Goal: Book appointment/travel/reservation

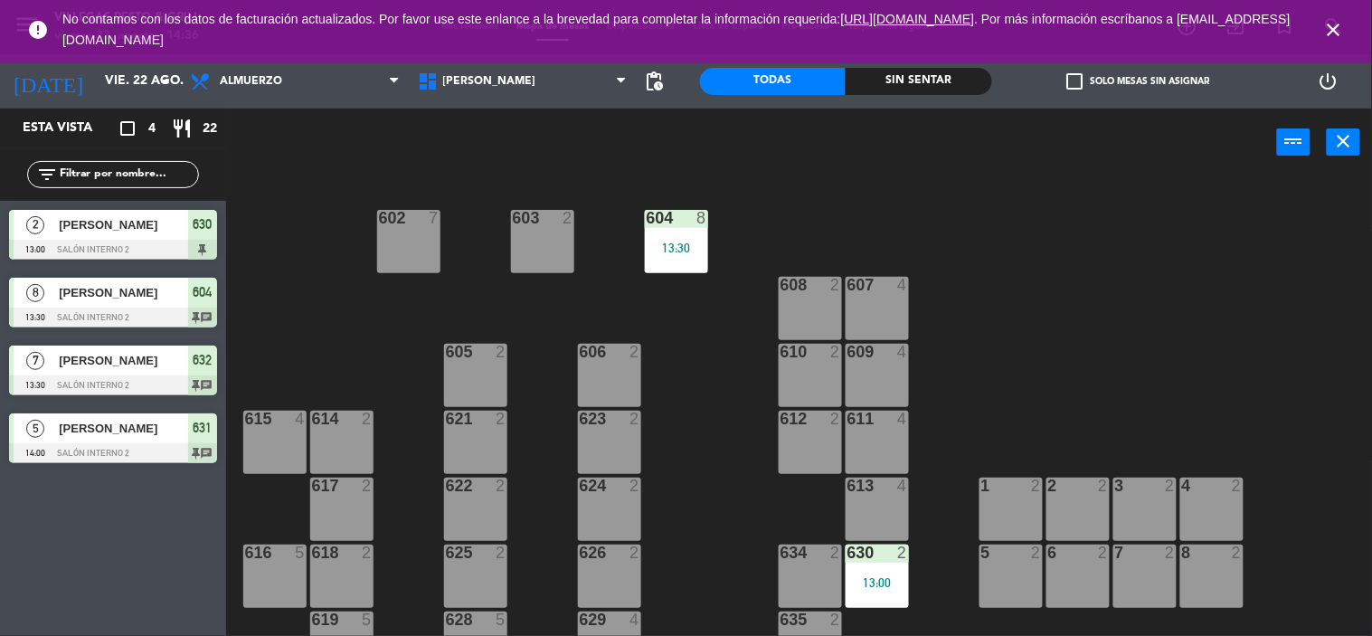
click at [1343, 28] on icon "close" at bounding box center [1334, 30] width 22 height 22
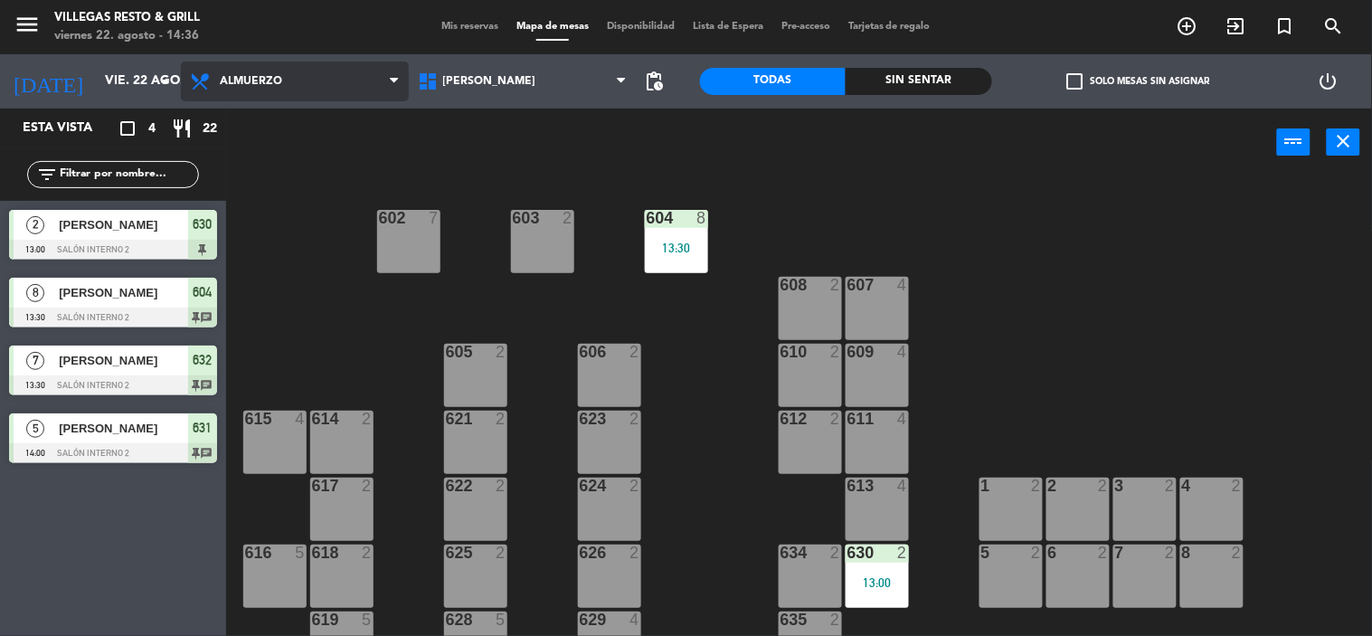
click at [231, 86] on span "Almuerzo" at bounding box center [251, 81] width 62 height 13
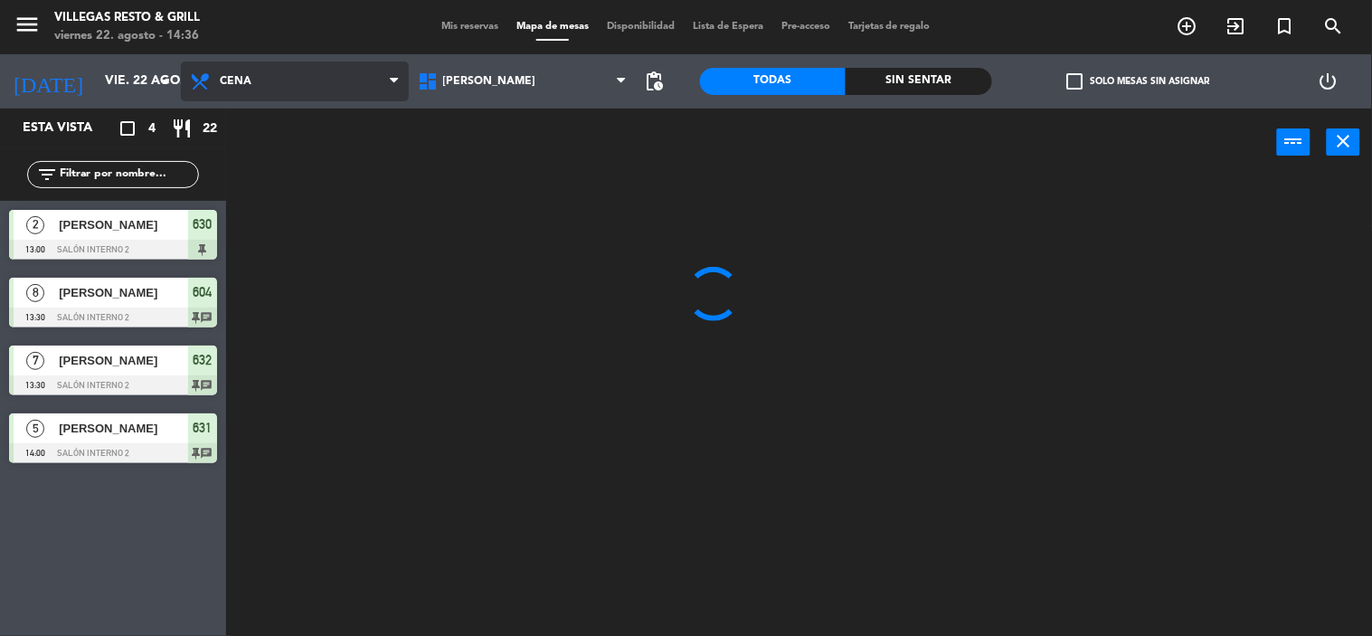
click at [232, 165] on ng-component "menu [PERSON_NAME] Resto & Grill [DATE] 22. agosto - 14:36 Mis reservas Mapa de…" at bounding box center [686, 318] width 1372 height 637
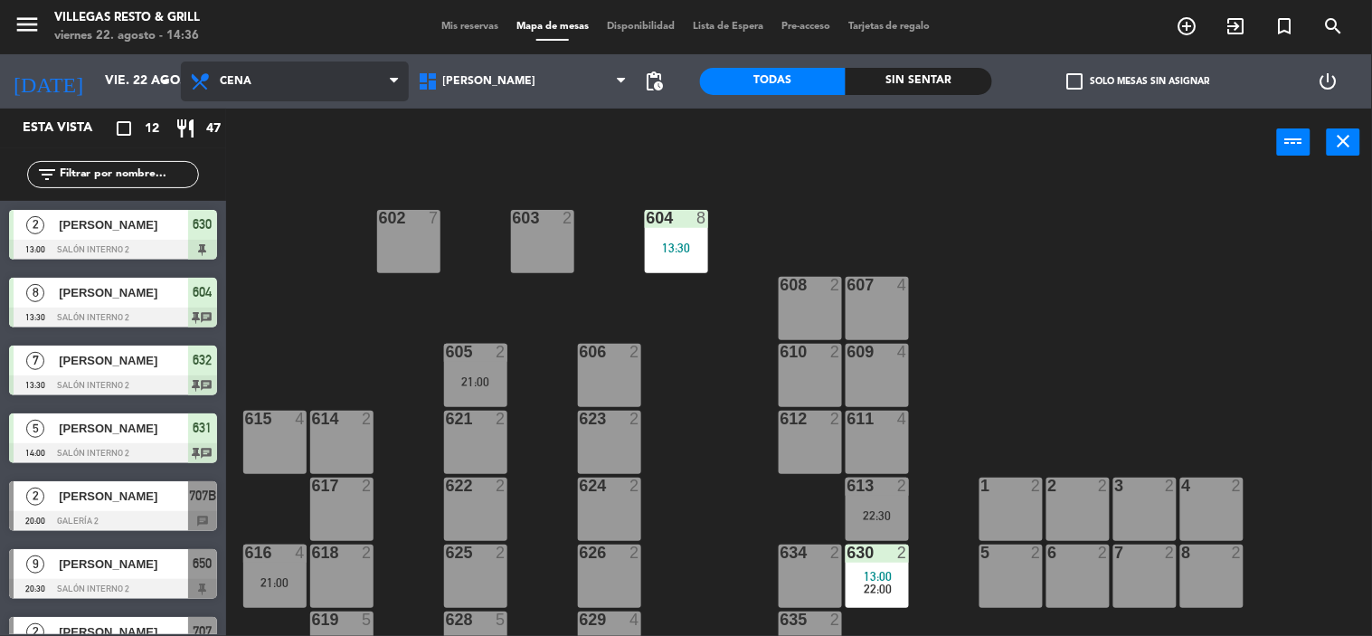
click at [238, 94] on span "Cena" at bounding box center [295, 82] width 228 height 40
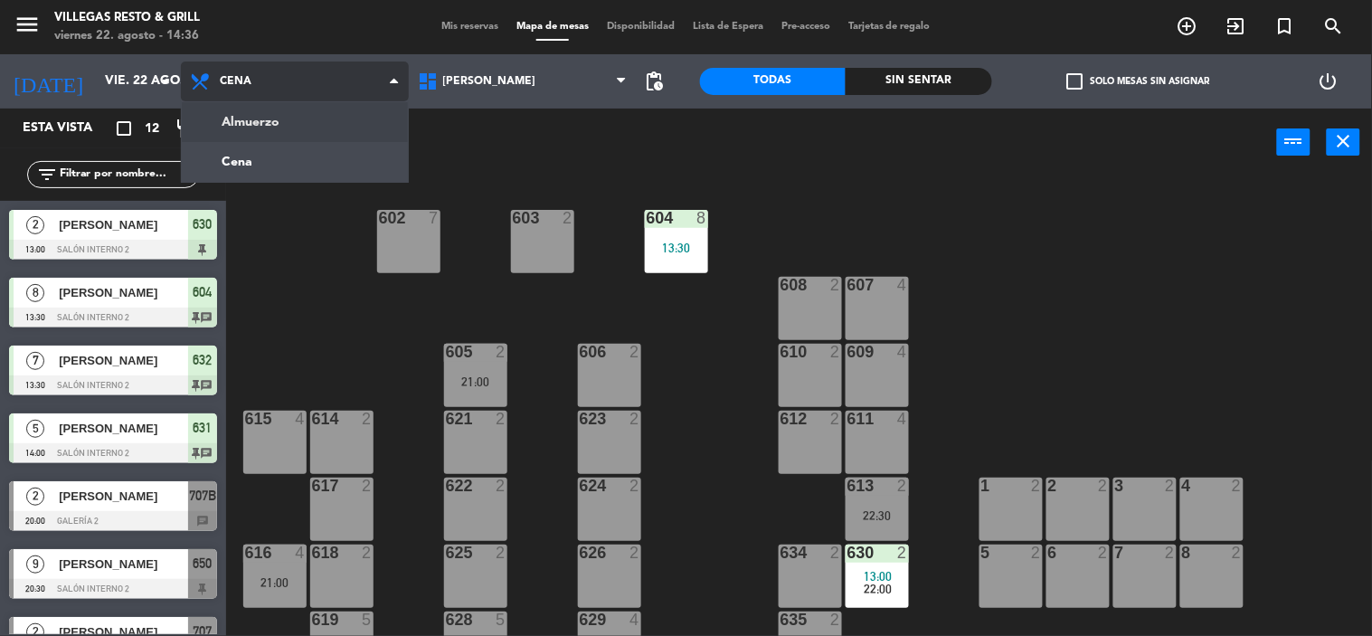
click at [257, 137] on ng-component "menu [PERSON_NAME] Resto & Grill [DATE] 22. agosto - 14:36 Mis reservas Mapa de…" at bounding box center [686, 318] width 1372 height 637
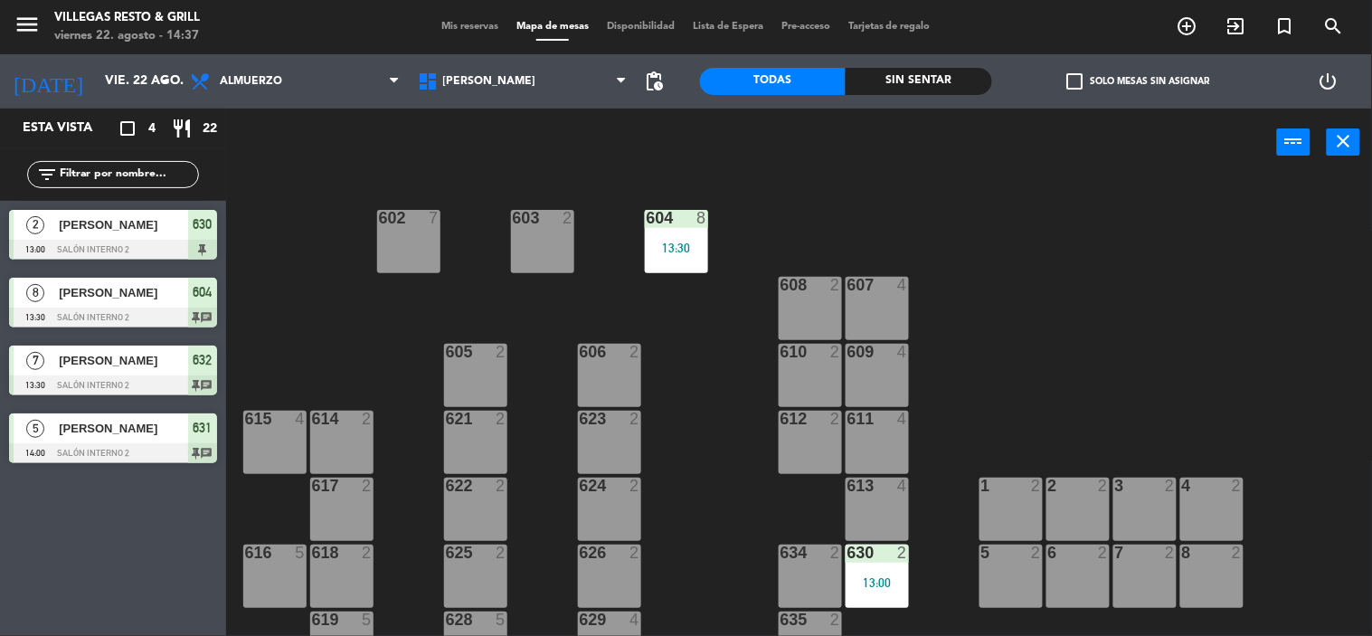
click at [169, 237] on div "2 [PERSON_NAME] 13:00 Salón Interno 2 630" at bounding box center [113, 235] width 226 height 68
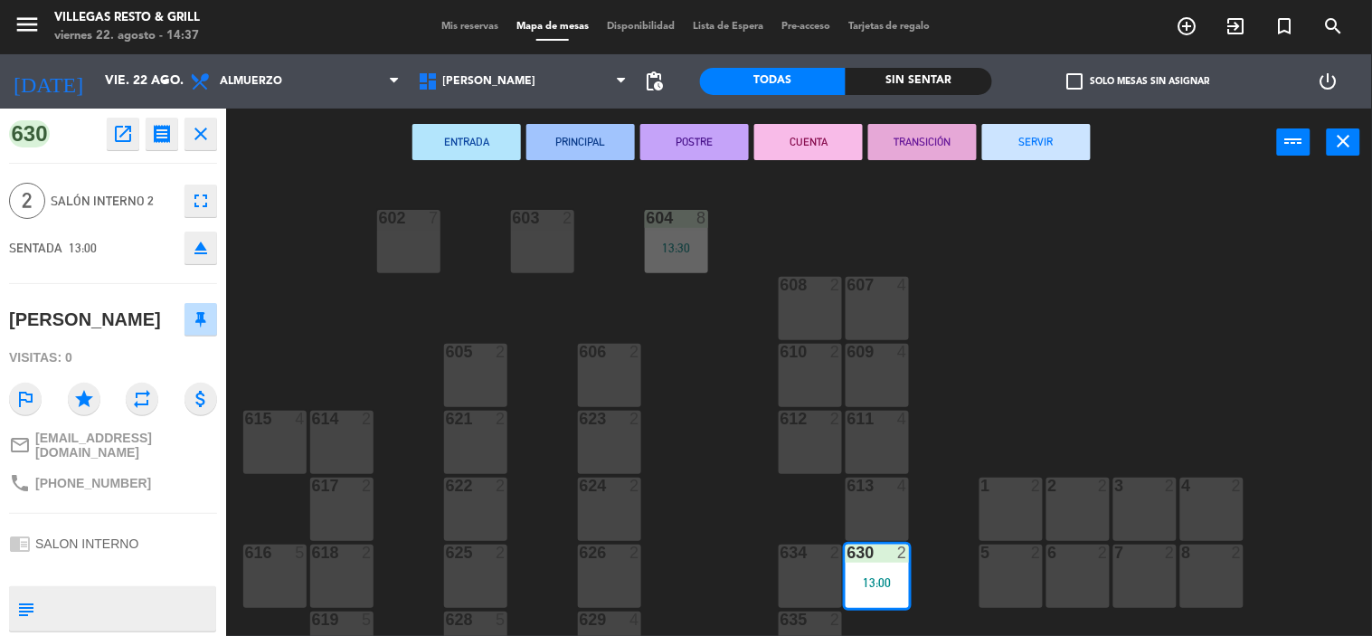
click at [1018, 150] on button "SERVIR" at bounding box center [1036, 142] width 109 height 36
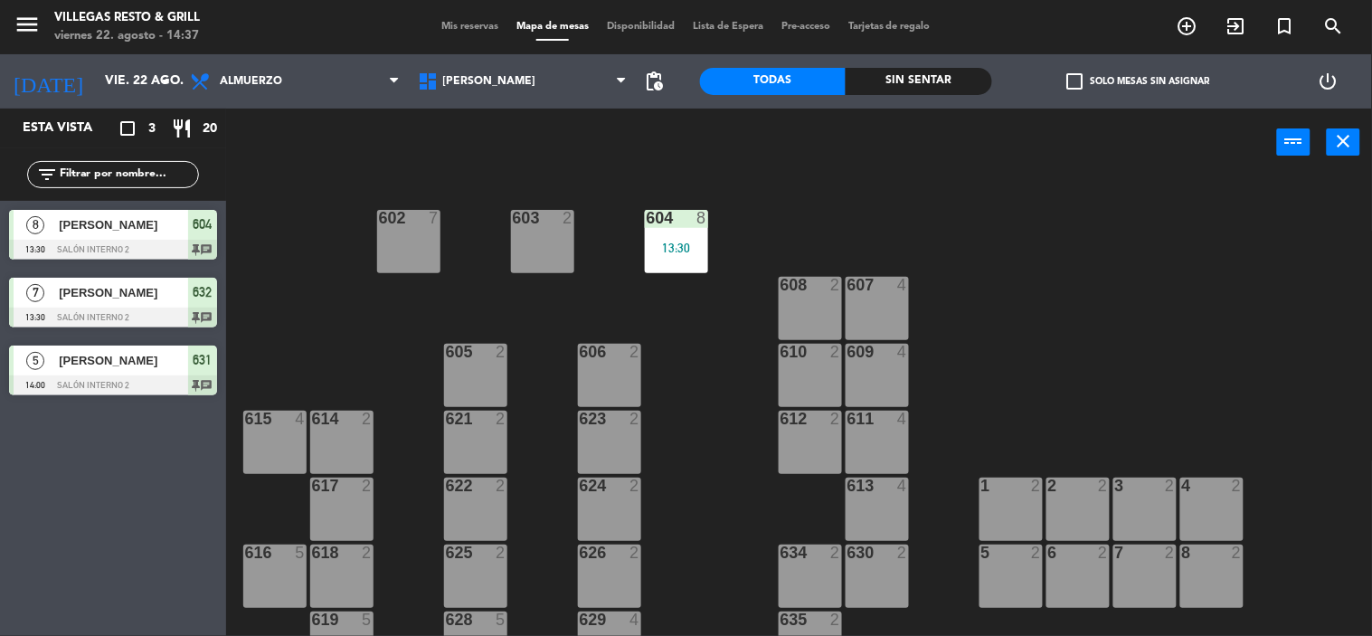
click at [141, 294] on span "[PERSON_NAME]" at bounding box center [123, 292] width 129 height 19
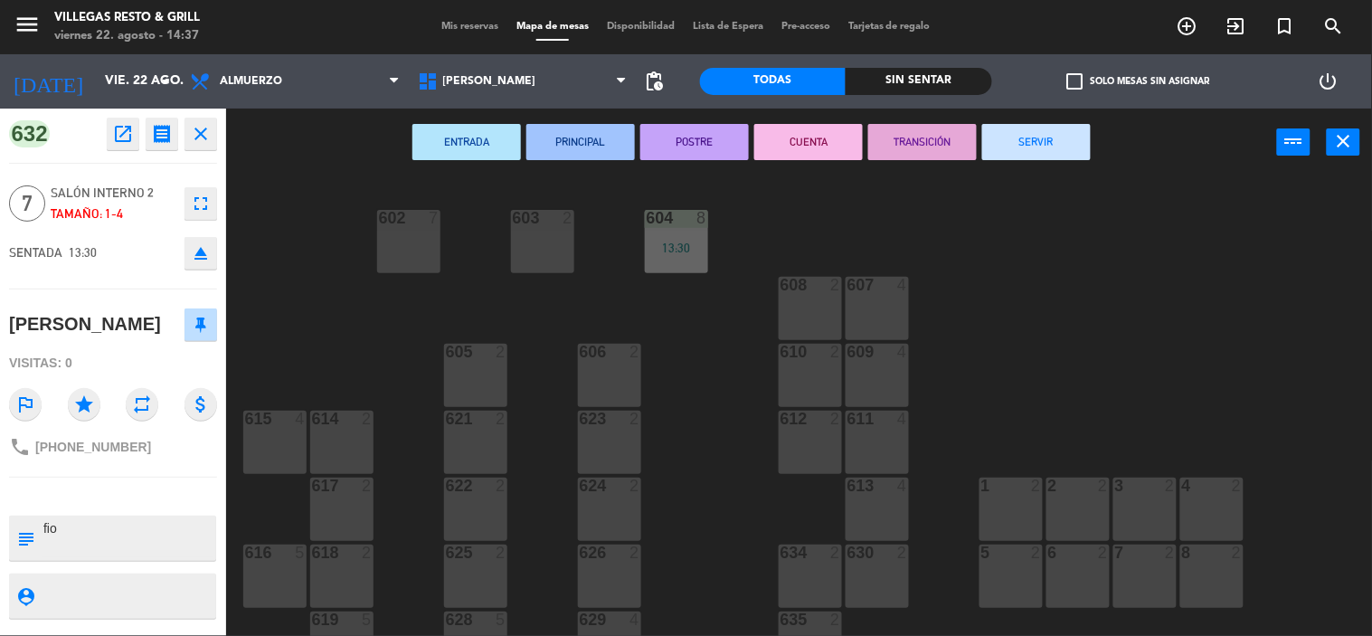
click at [203, 136] on icon "close" at bounding box center [201, 134] width 22 height 22
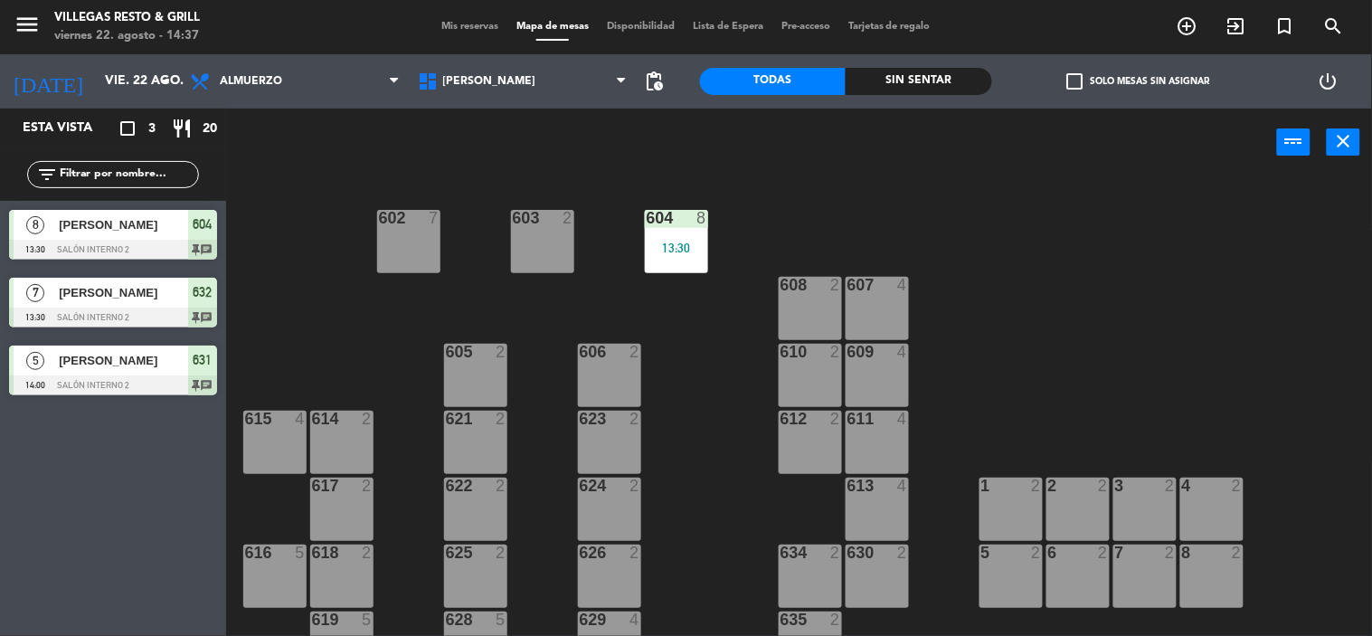
click at [205, 380] on div at bounding box center [113, 385] width 208 height 20
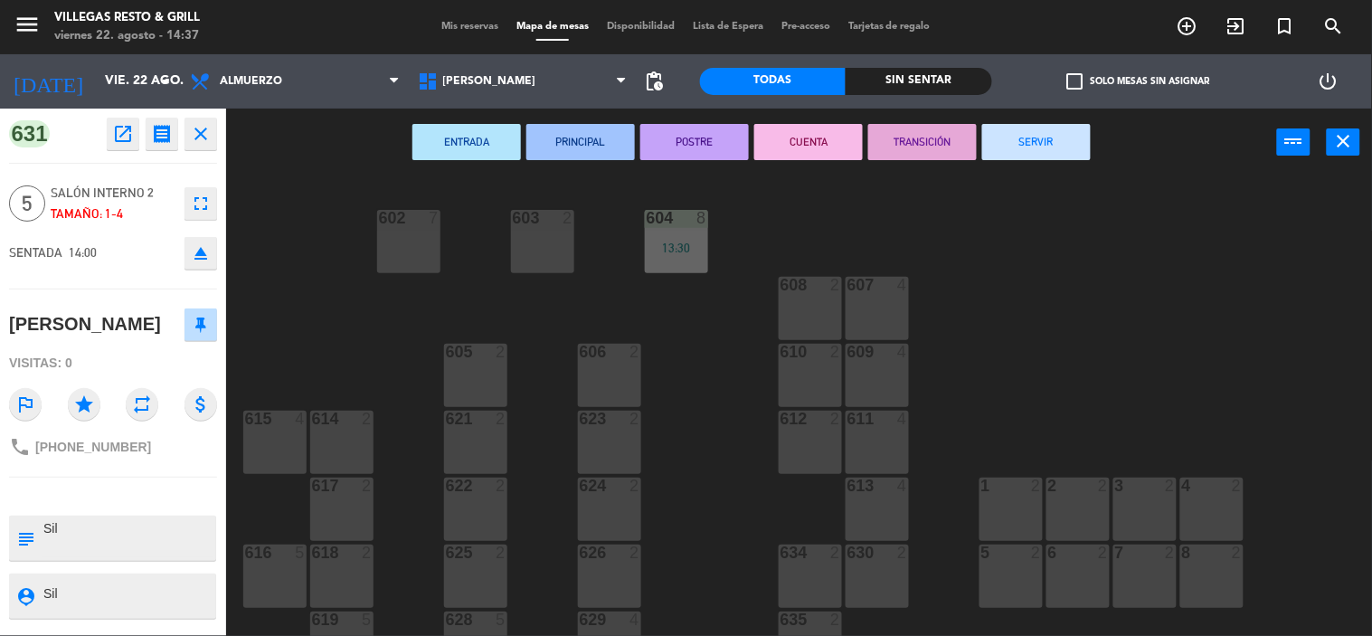
click at [197, 137] on icon "close" at bounding box center [201, 134] width 22 height 22
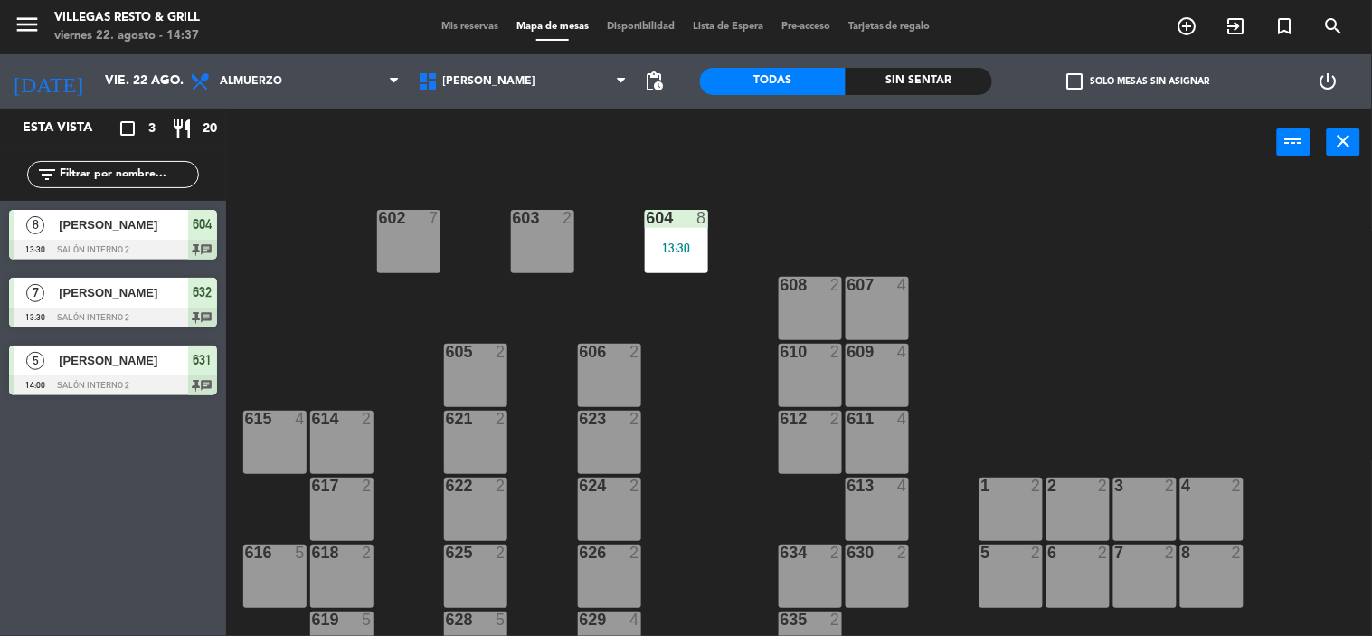
click at [141, 371] on div "[PERSON_NAME]" at bounding box center [122, 361] width 131 height 30
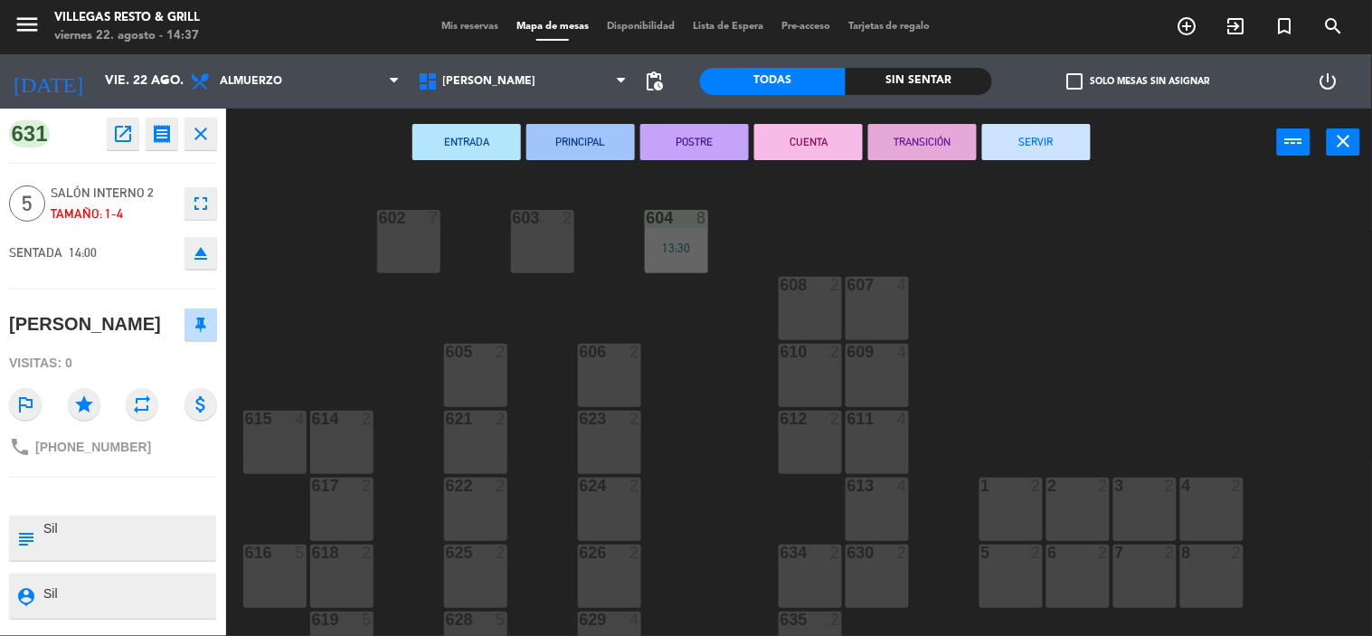
click at [1019, 124] on div "ENTRADA PRINCIPAL POSTRE CUENTA TRANSICIÓN SERVIR power_input close" at bounding box center [751, 143] width 1051 height 69
click at [1018, 128] on button "SERVIR" at bounding box center [1036, 142] width 109 height 36
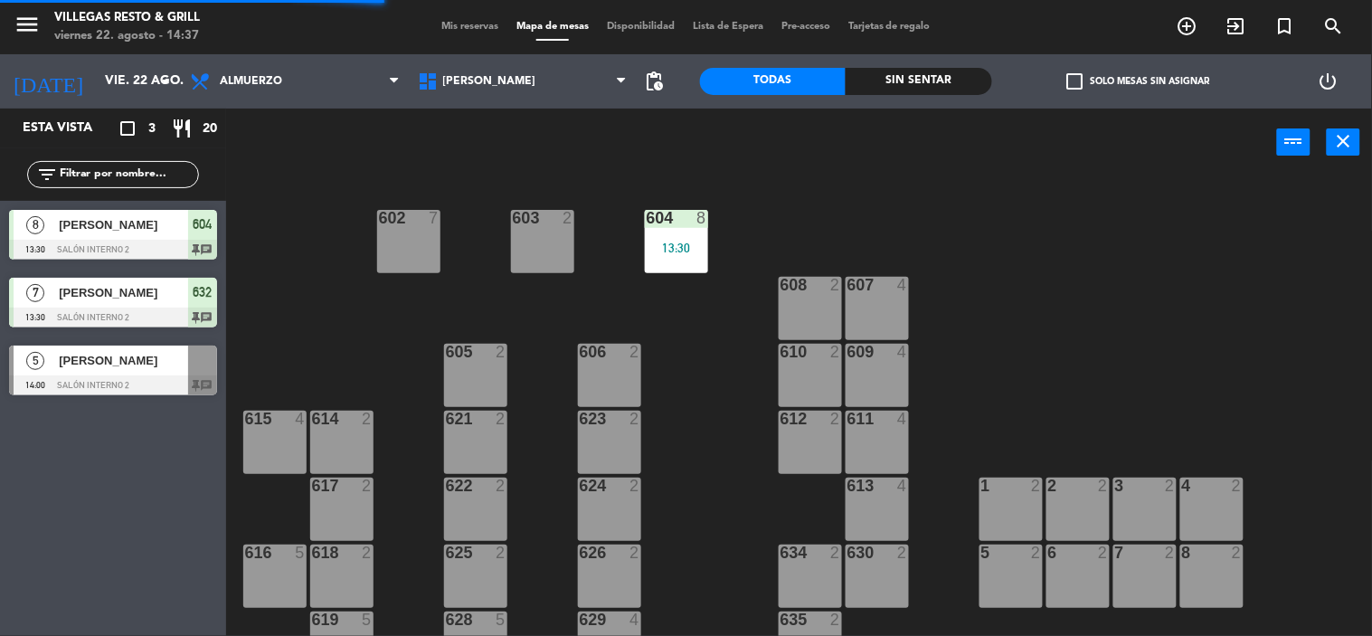
click at [66, 303] on div "[PERSON_NAME]" at bounding box center [122, 293] width 131 height 30
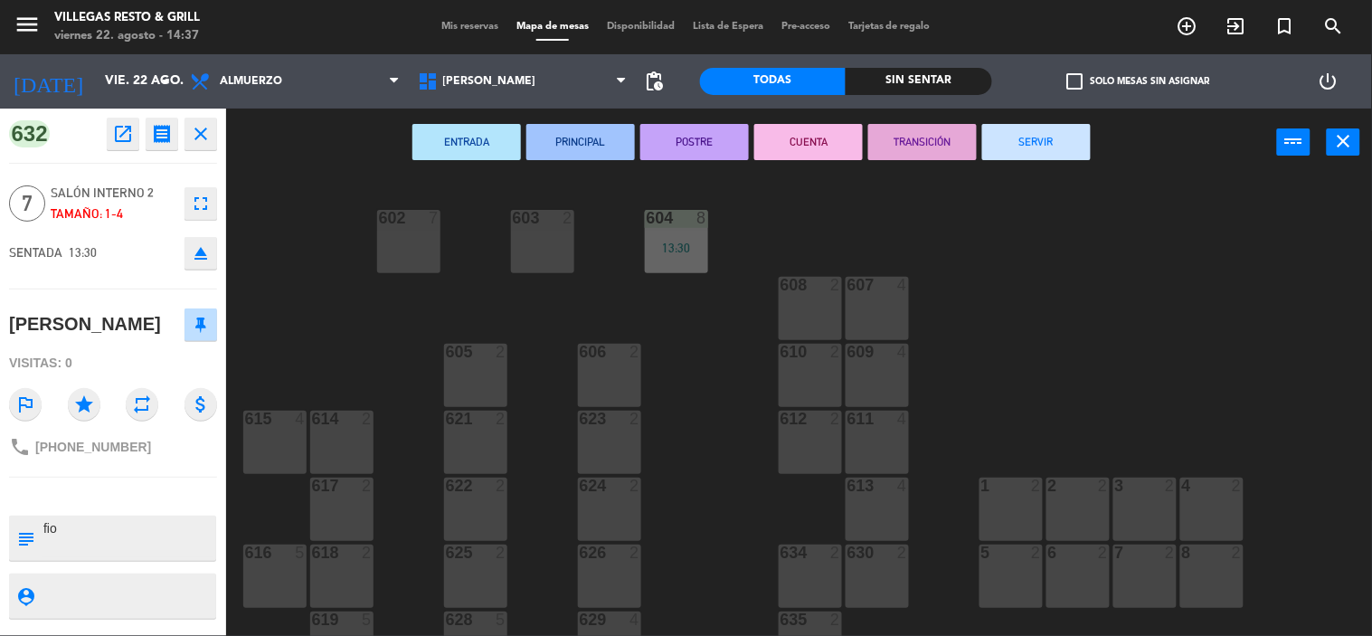
click at [1053, 147] on button "SERVIR" at bounding box center [1036, 142] width 109 height 36
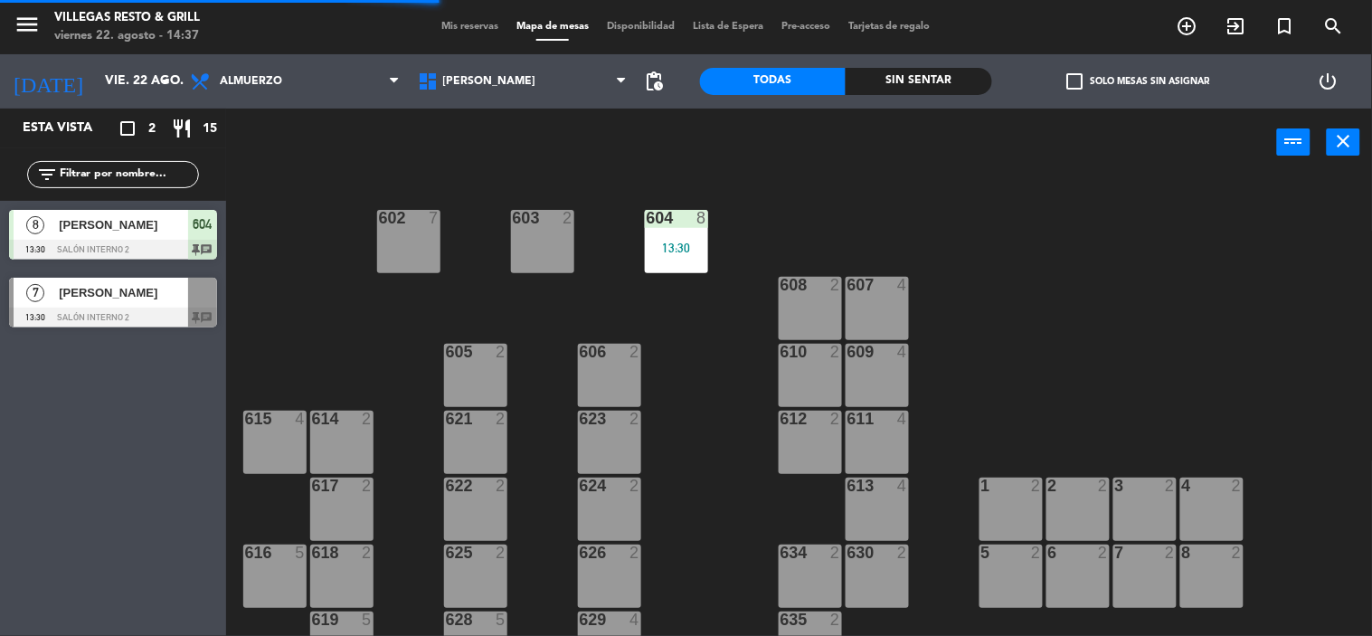
click at [132, 223] on span "[PERSON_NAME]" at bounding box center [123, 224] width 129 height 19
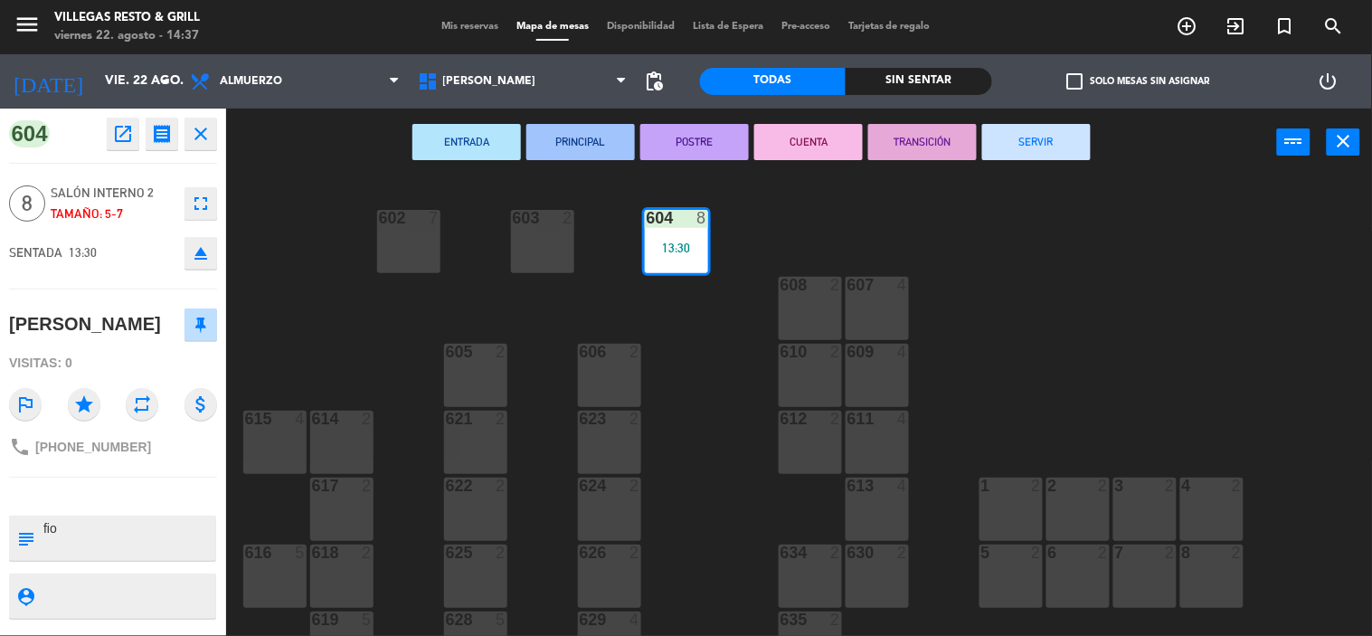
click at [1073, 146] on button "SERVIR" at bounding box center [1036, 142] width 109 height 36
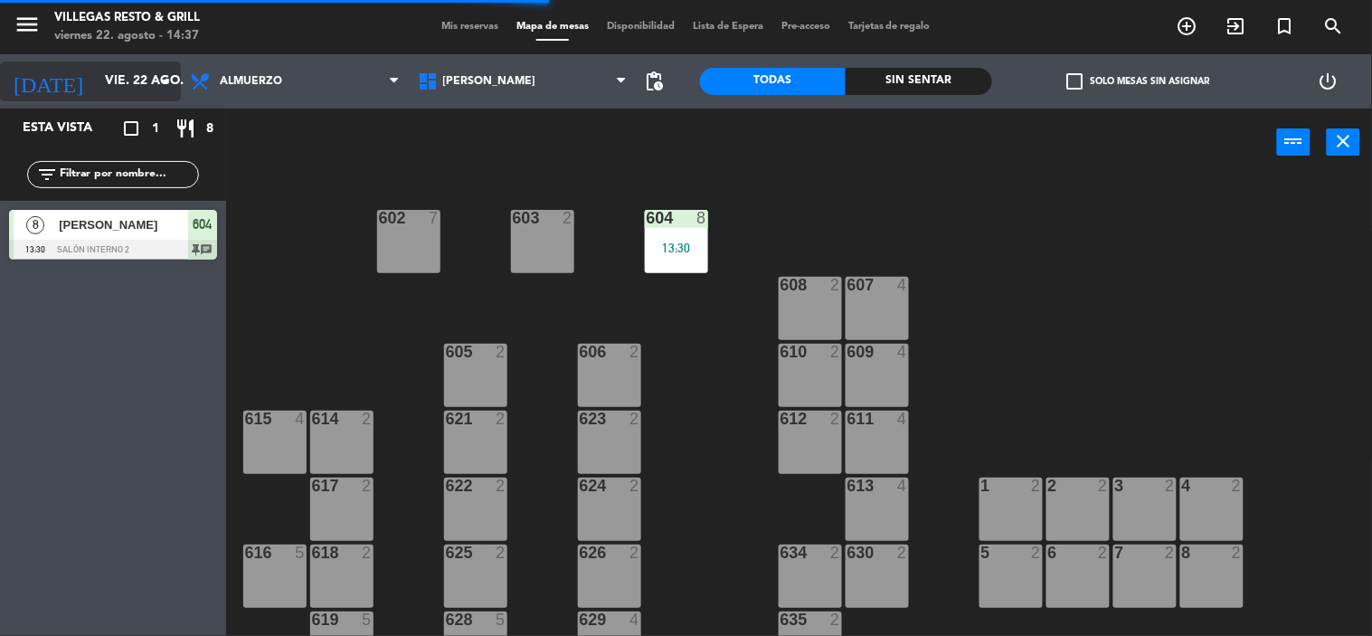
click at [96, 79] on input "vie. 22 ago." at bounding box center [182, 81] width 172 height 33
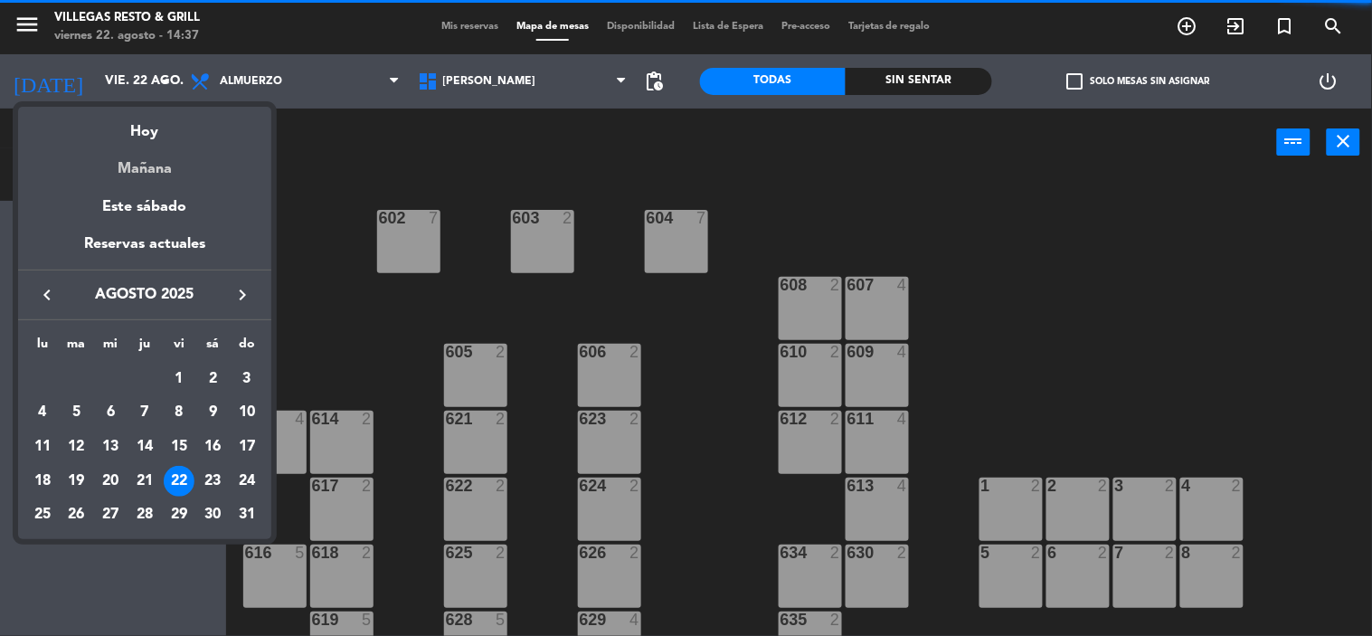
click at [145, 166] on div "Mañana" at bounding box center [144, 162] width 253 height 37
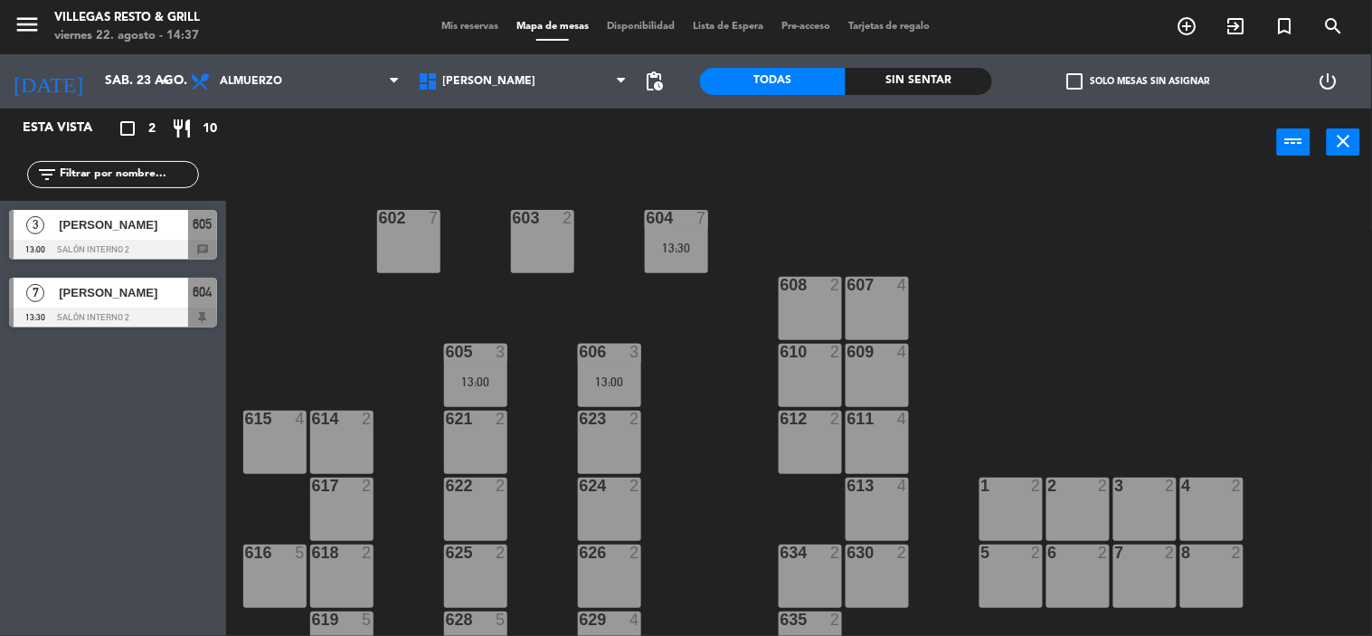
click at [204, 248] on div at bounding box center [113, 250] width 208 height 20
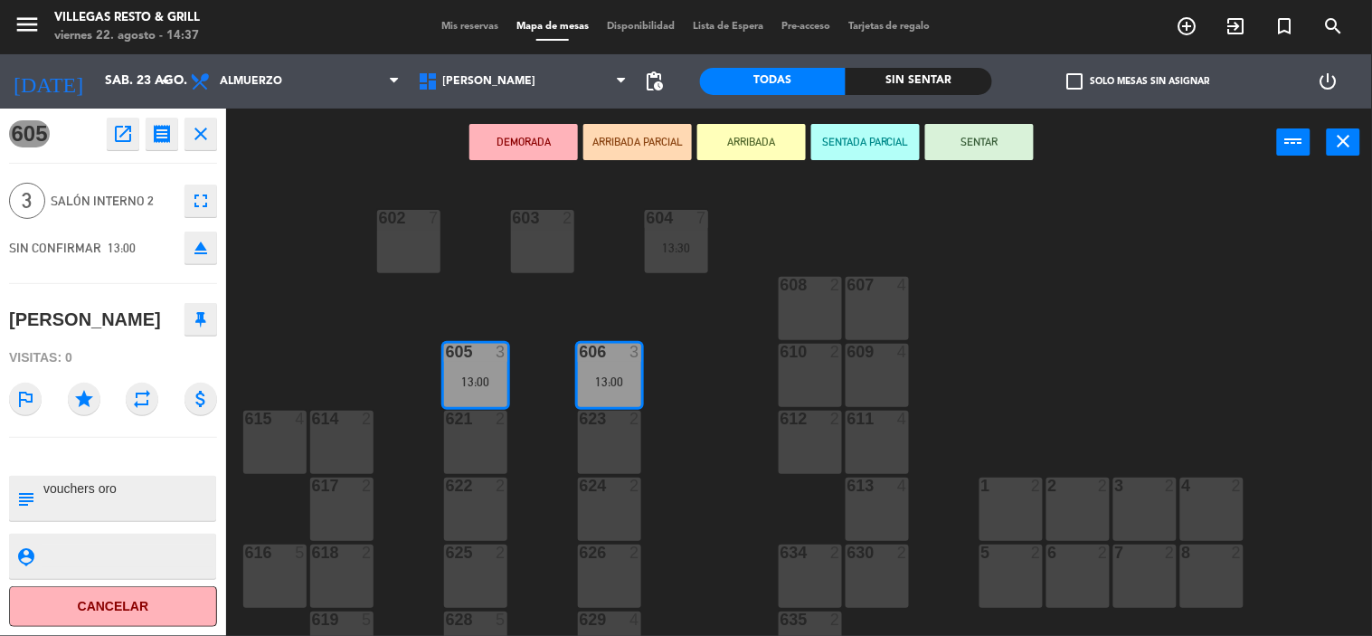
click at [203, 127] on icon "close" at bounding box center [201, 134] width 22 height 22
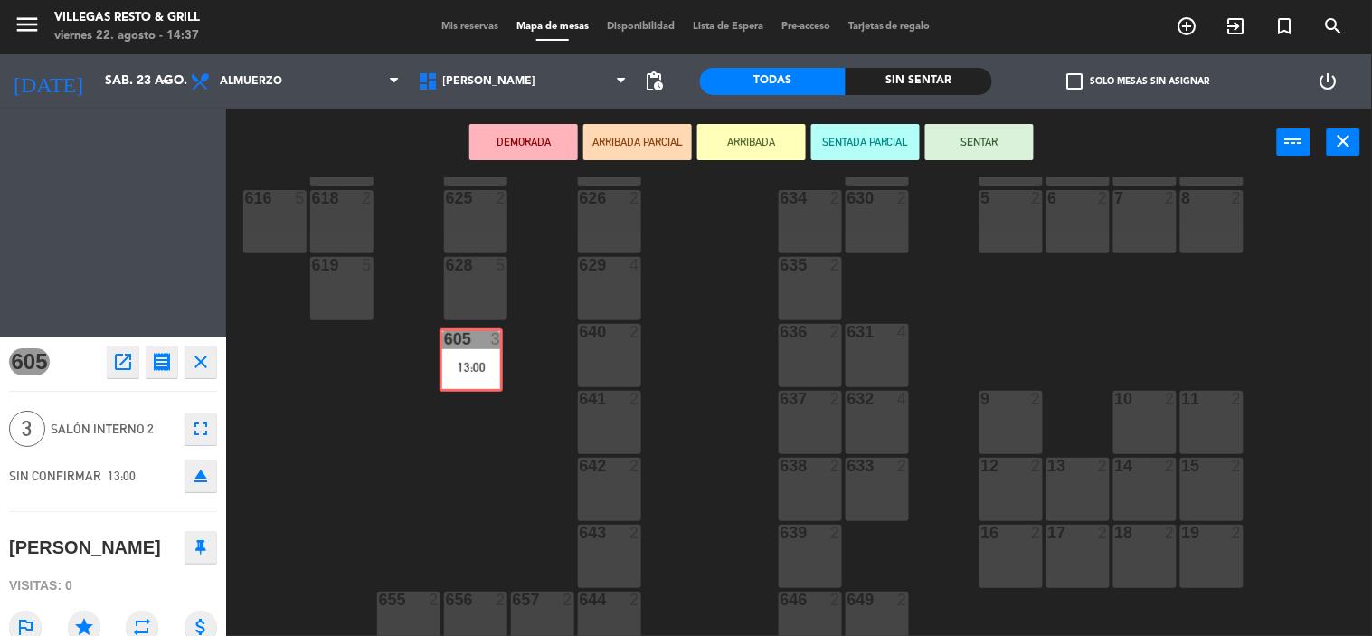
scroll to position [639, 0]
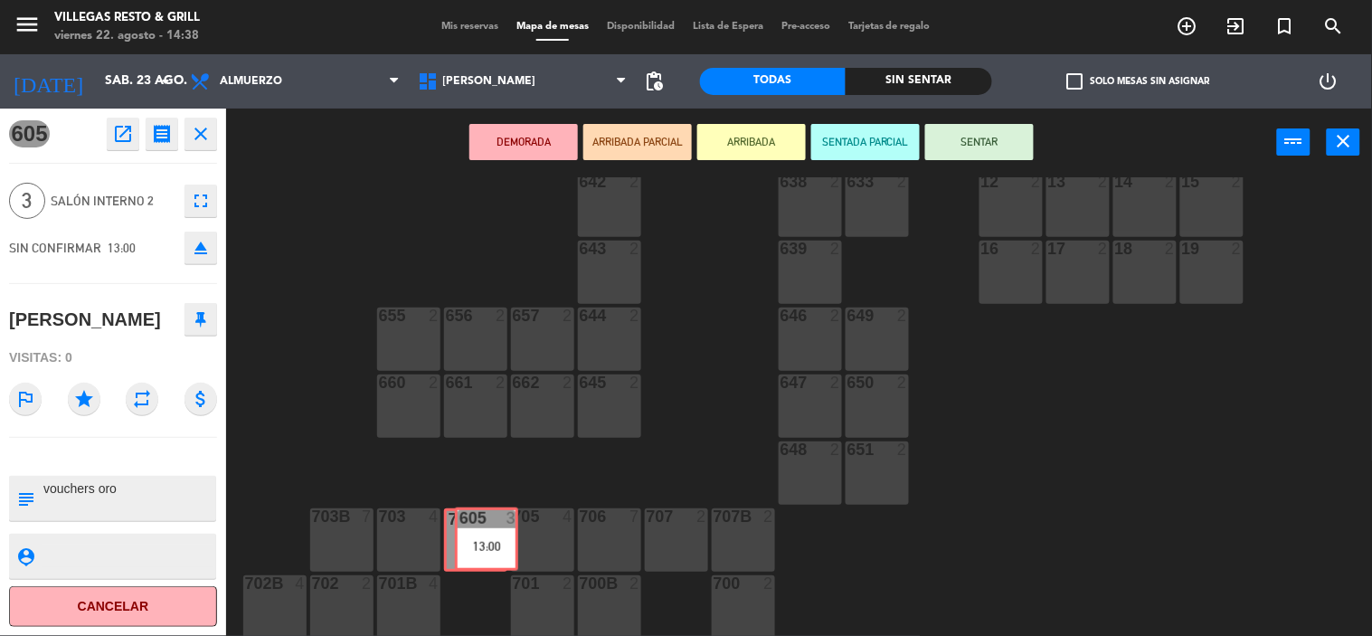
drag, startPoint x: 466, startPoint y: 368, endPoint x: 477, endPoint y: 548, distance: 180.3
click at [477, 548] on div "602 7 603 2 604 7 13:30 608 2 607 4 605 3 13:00 605 3 13:00 606 3 13:00 610 2 6…" at bounding box center [806, 406] width 1132 height 459
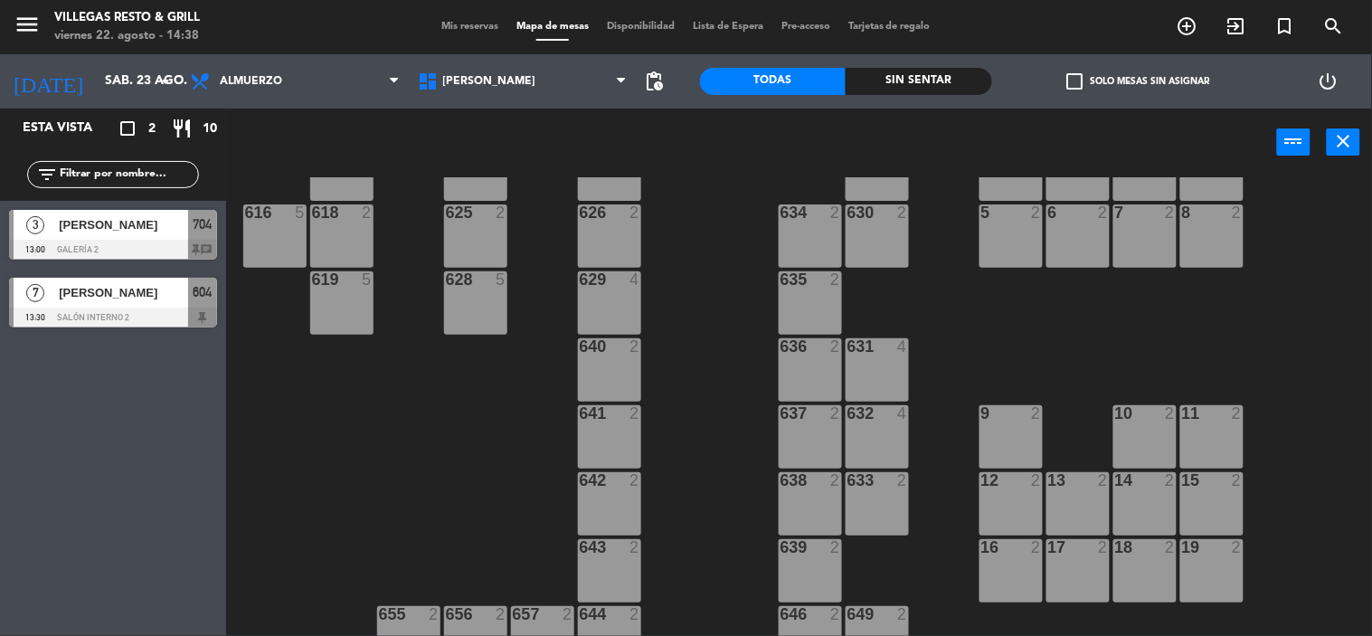
scroll to position [36, 0]
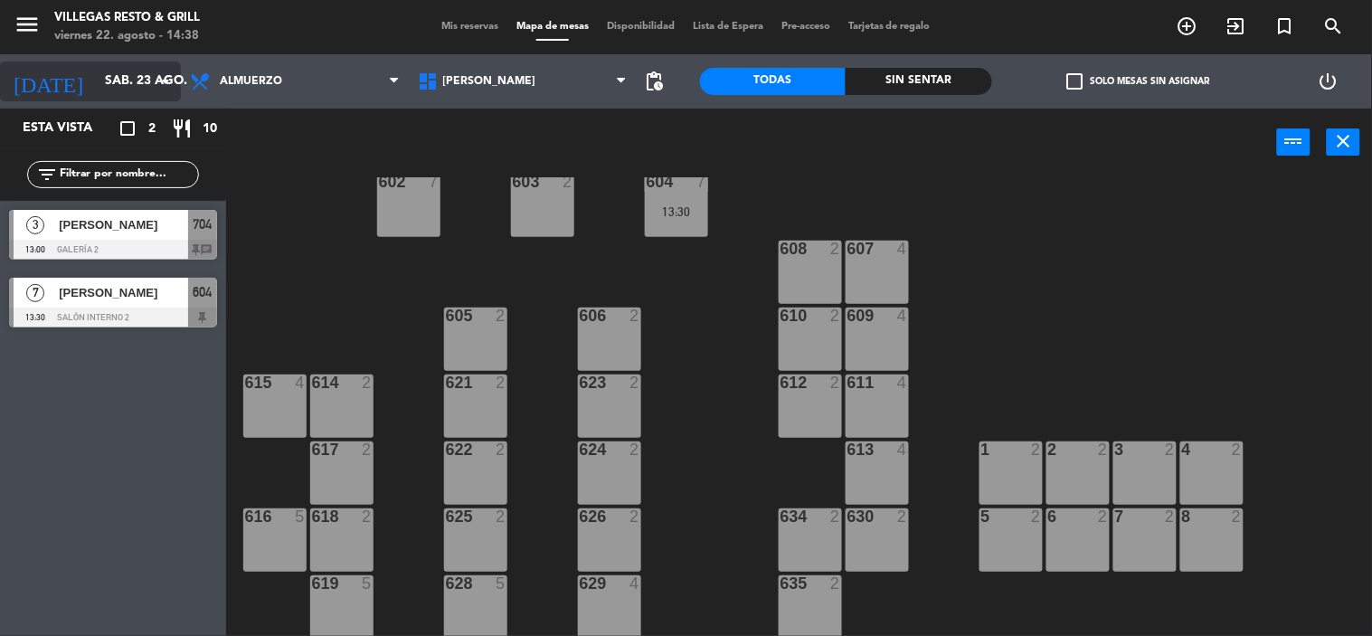
click at [142, 85] on input "sáb. 23 ago." at bounding box center [182, 81] width 172 height 33
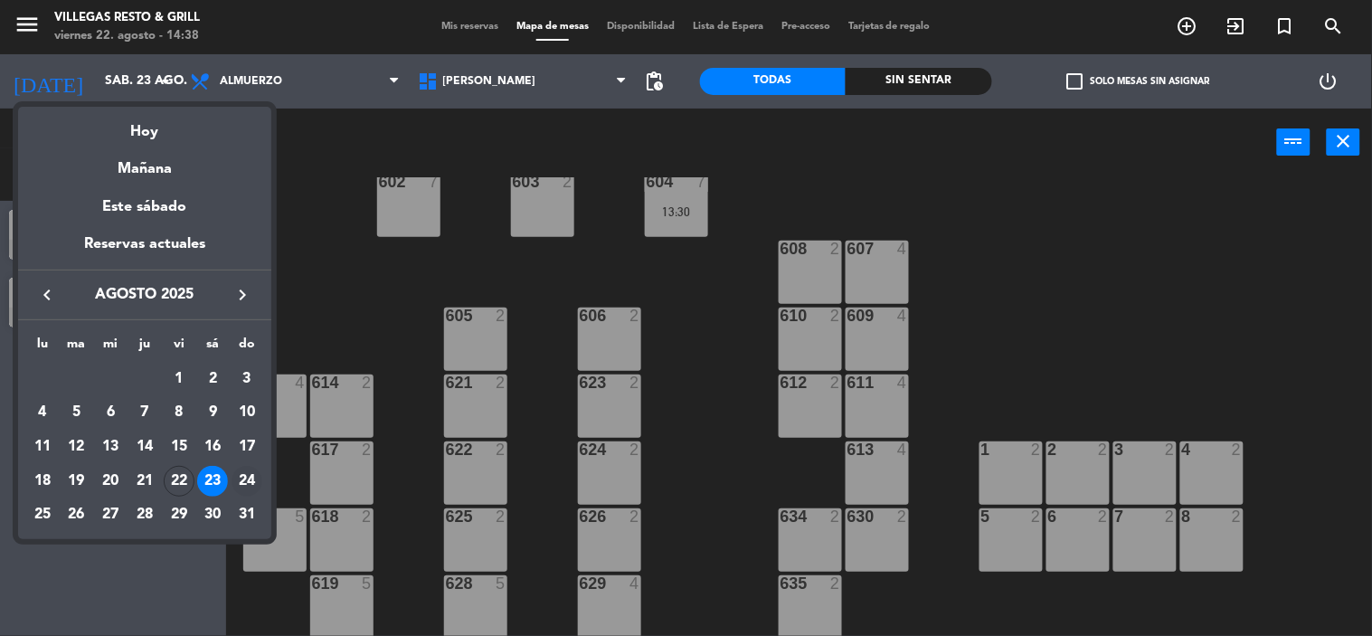
click at [248, 481] on div "24" at bounding box center [247, 481] width 31 height 31
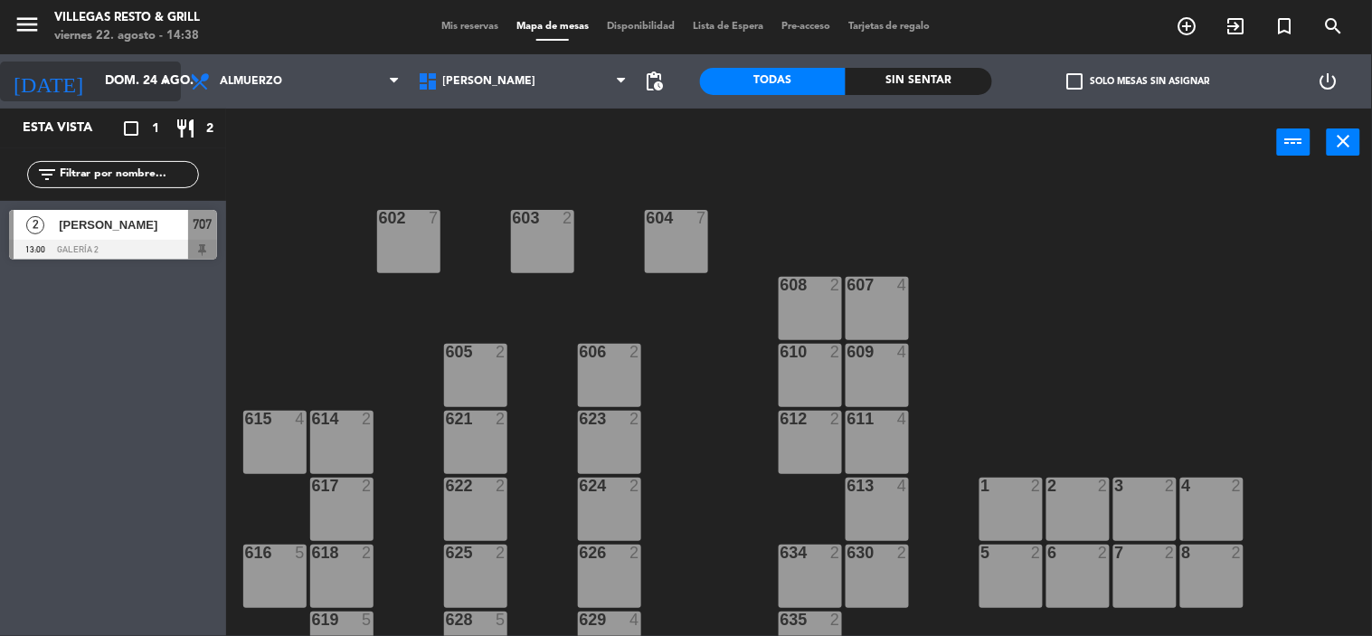
click at [110, 85] on input "dom. 24 ago." at bounding box center [182, 81] width 172 height 33
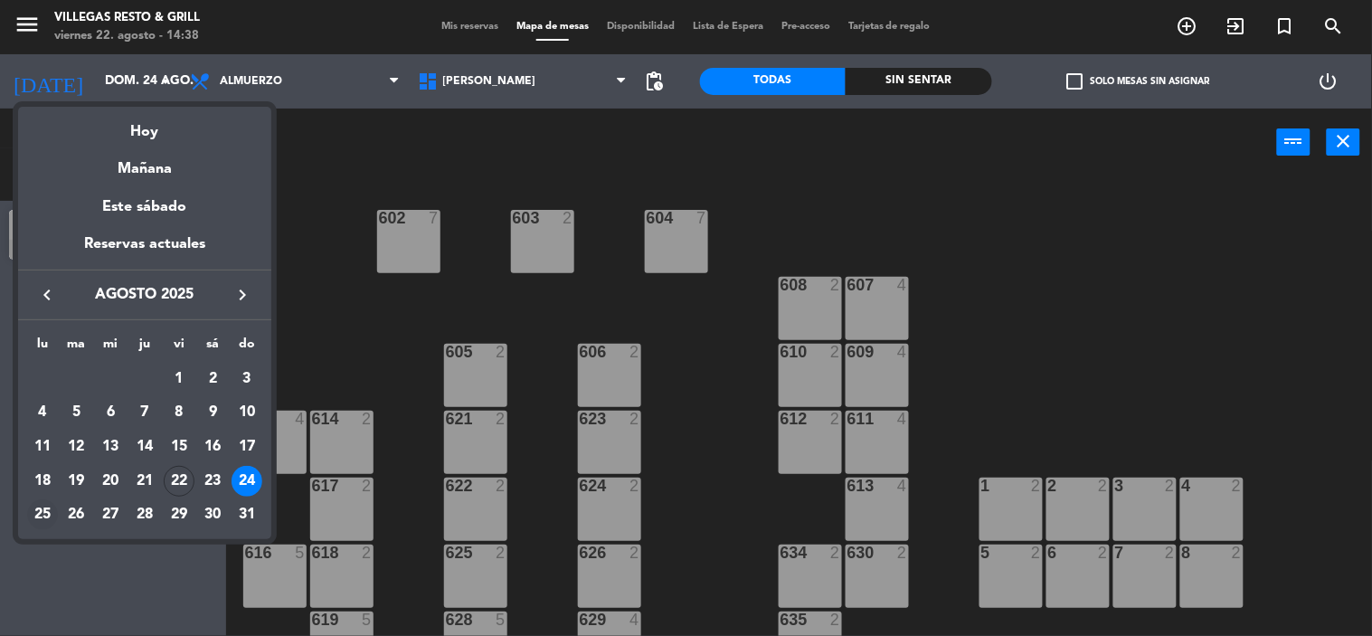
click at [42, 518] on div "25" at bounding box center [42, 514] width 31 height 31
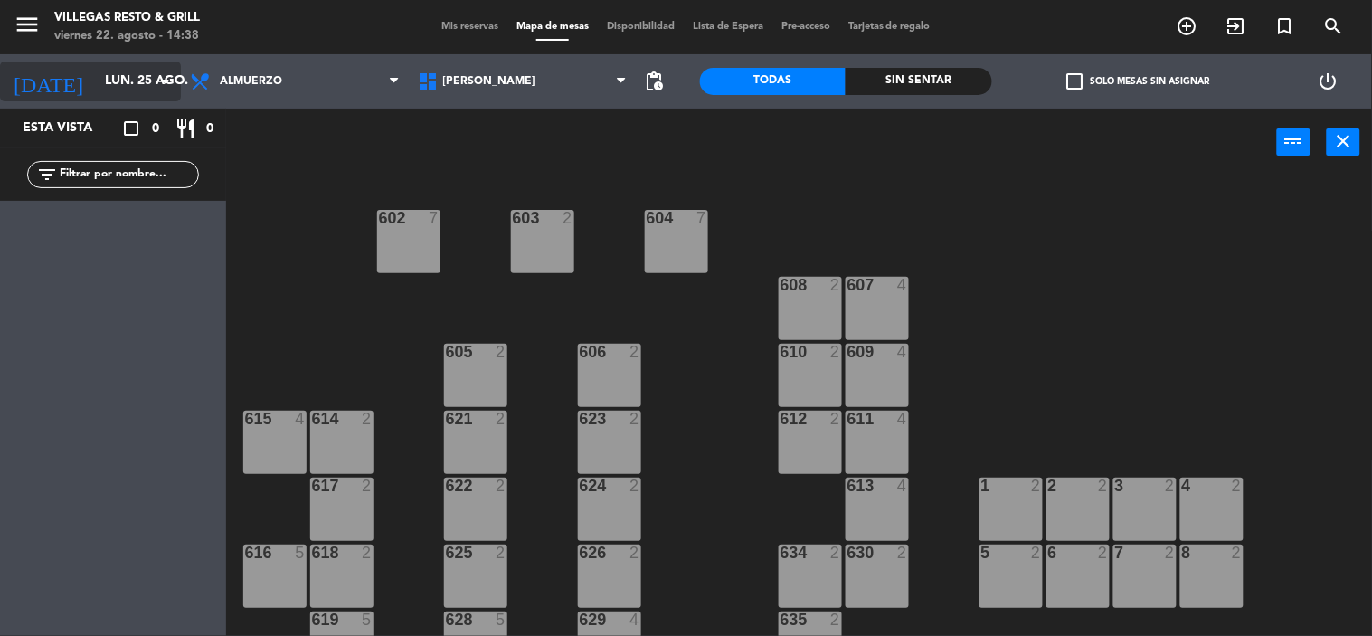
click at [109, 86] on input "lun. 25 ago." at bounding box center [182, 81] width 172 height 33
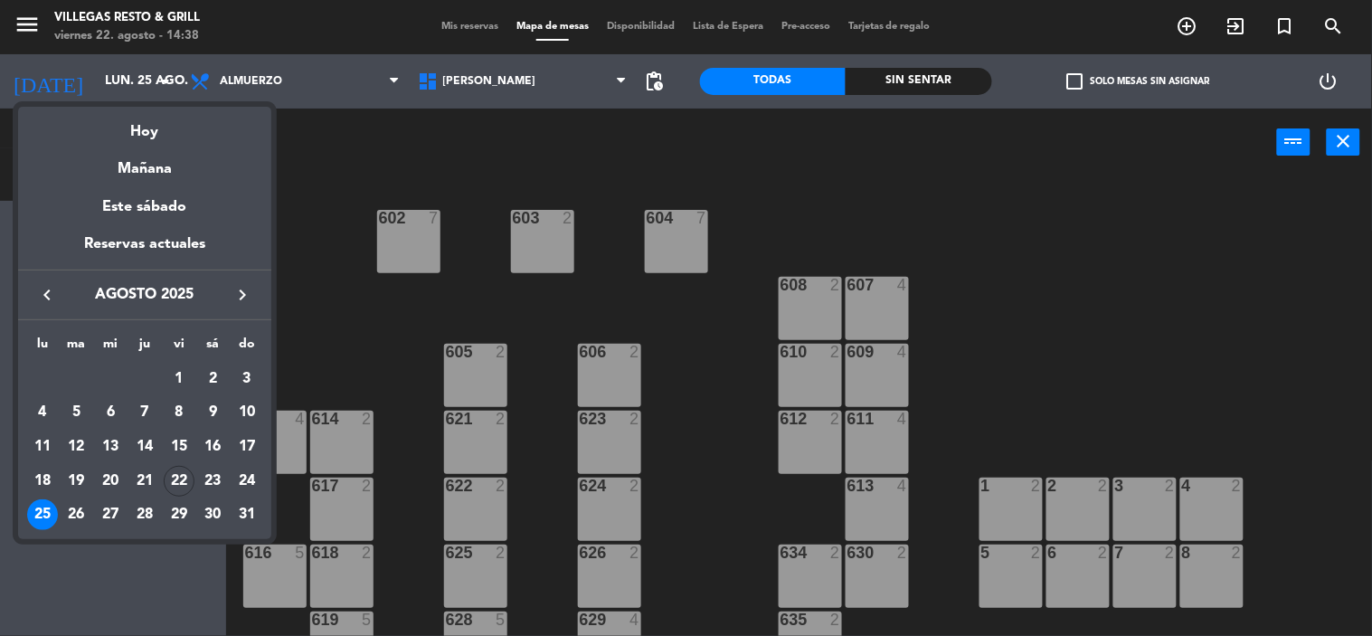
click at [244, 305] on icon "keyboard_arrow_right" at bounding box center [243, 295] width 22 height 22
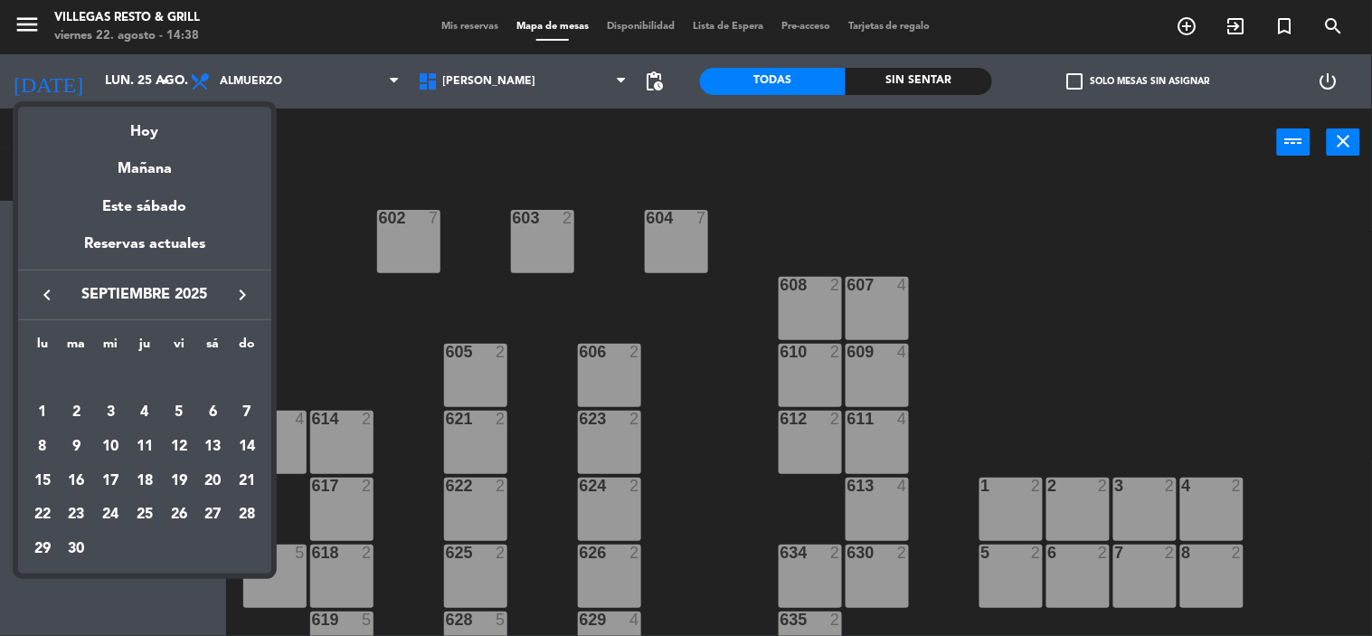
click at [47, 289] on icon "keyboard_arrow_left" at bounding box center [47, 295] width 22 height 22
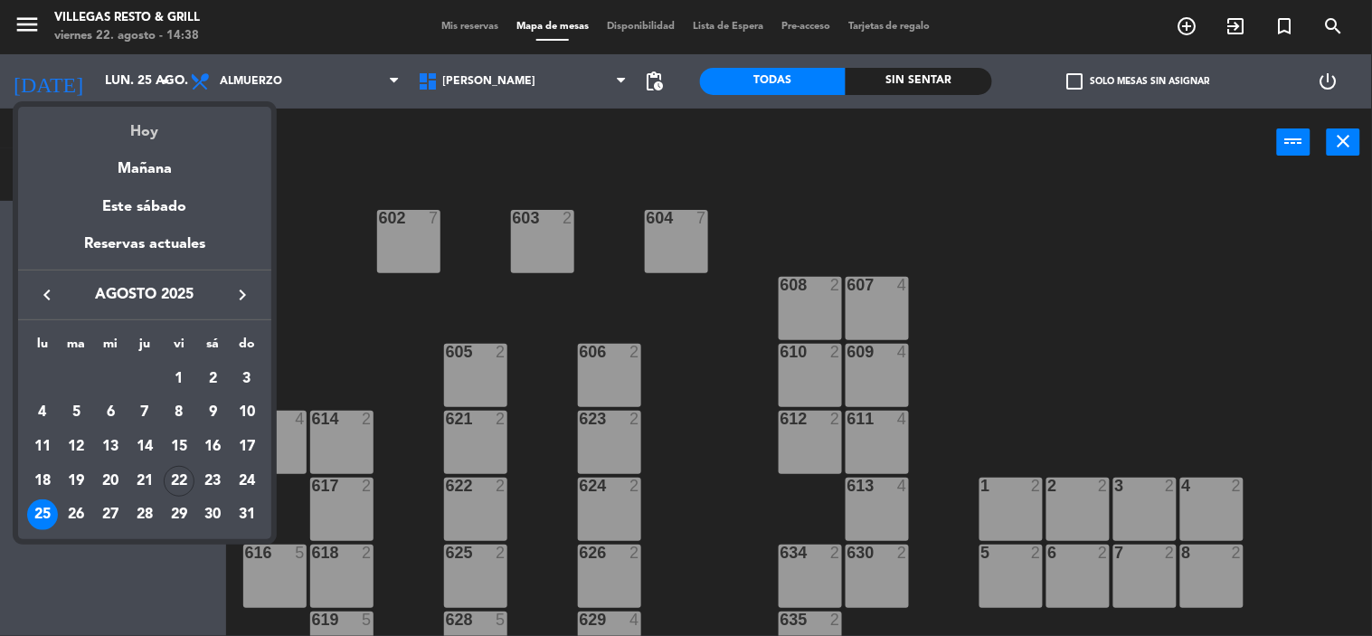
click at [147, 131] on div "Hoy" at bounding box center [144, 125] width 253 height 37
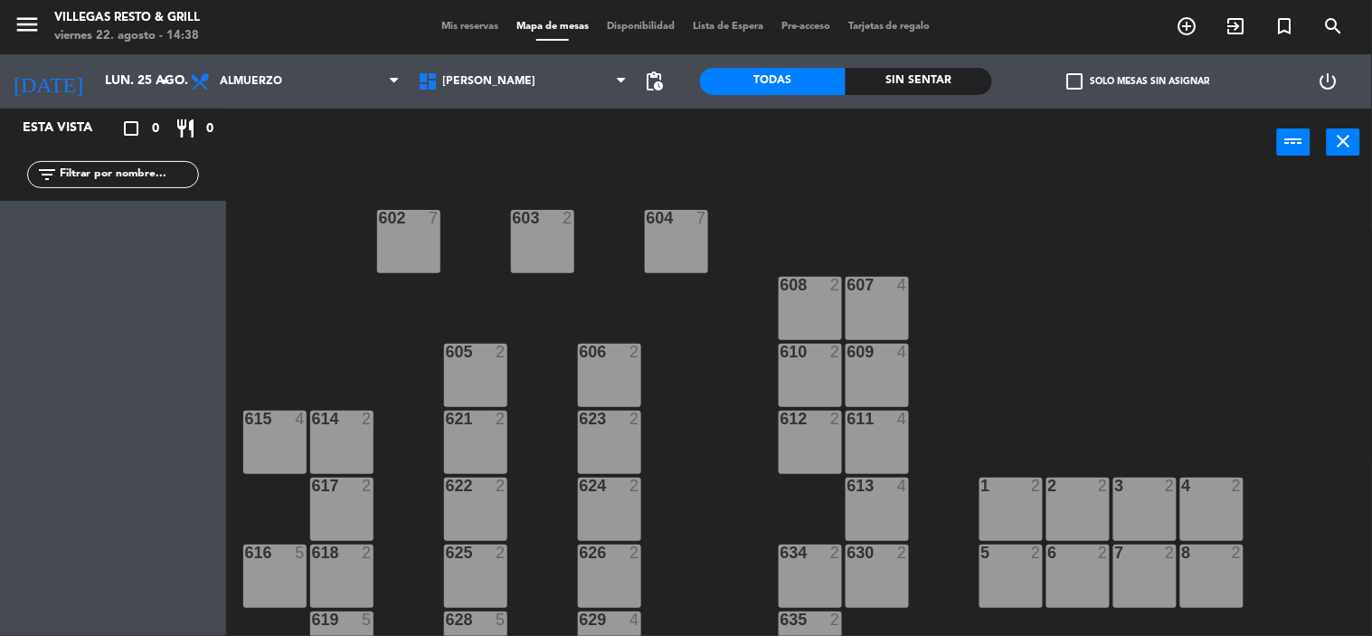
type input "vie. 22 ago."
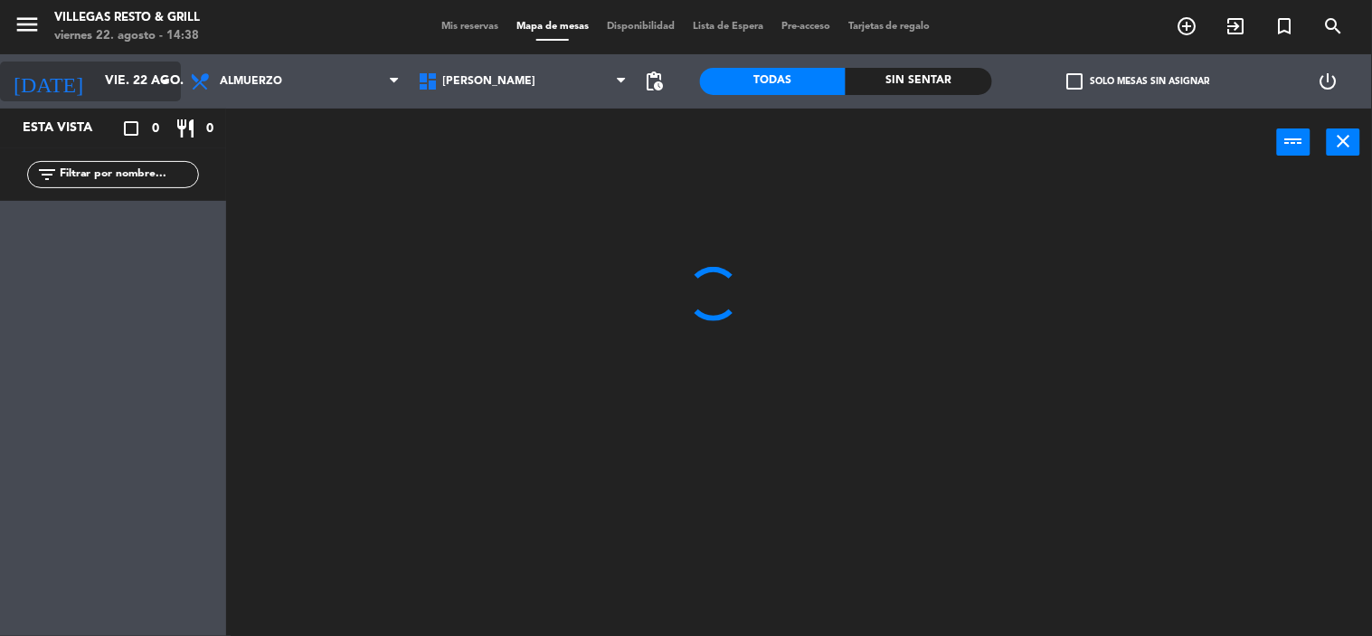
click at [96, 83] on input "vie. 22 ago." at bounding box center [182, 81] width 172 height 33
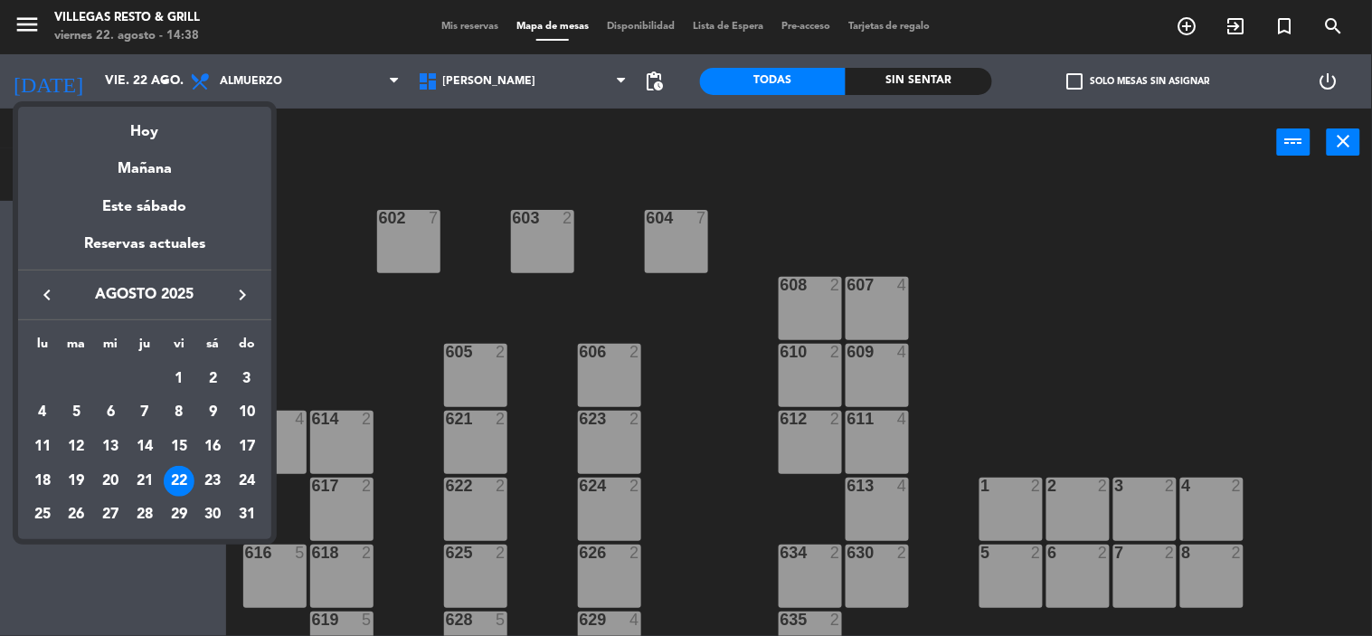
click at [242, 308] on div "keyboard_arrow_left agosto 2025 keyboard_arrow_right" at bounding box center [144, 295] width 253 height 51
click at [246, 301] on icon "keyboard_arrow_right" at bounding box center [243, 295] width 22 height 22
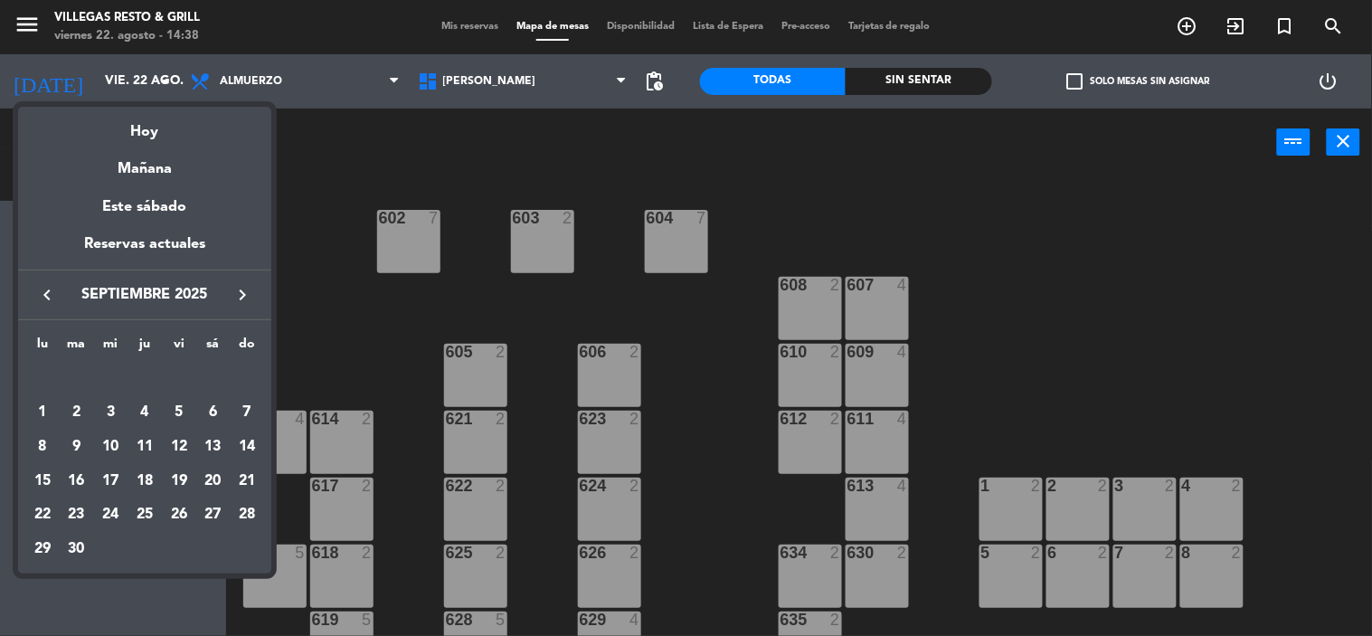
click at [332, 188] on div at bounding box center [686, 318] width 1372 height 636
